Goal: Information Seeking & Learning: Learn about a topic

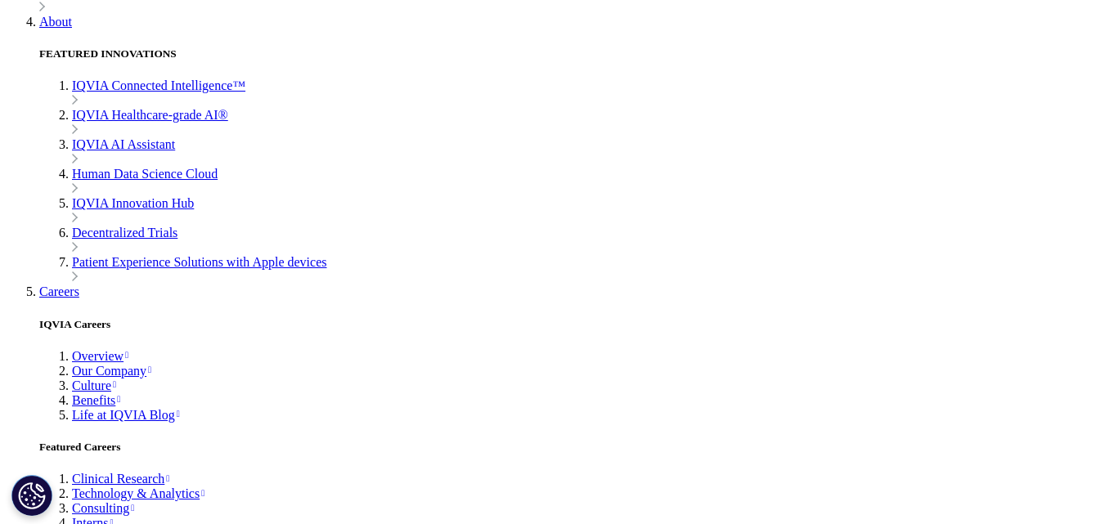
scroll to position [11353, 0]
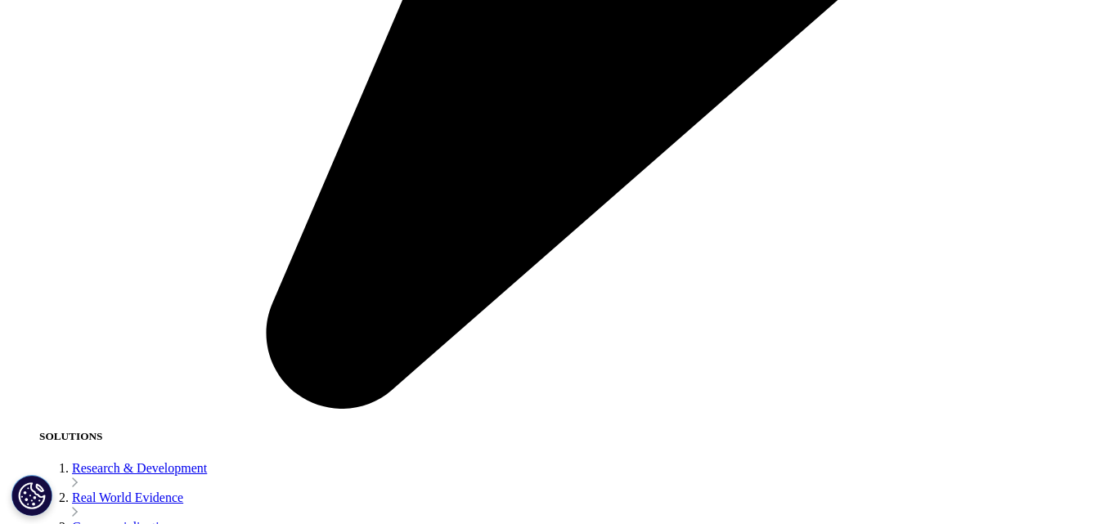
scroll to position [8941, 0]
